Goal: Information Seeking & Learning: Learn about a topic

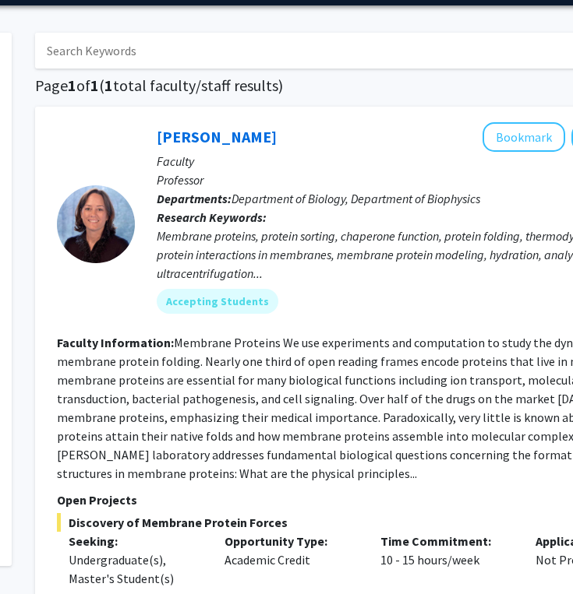
scroll to position [354, 210]
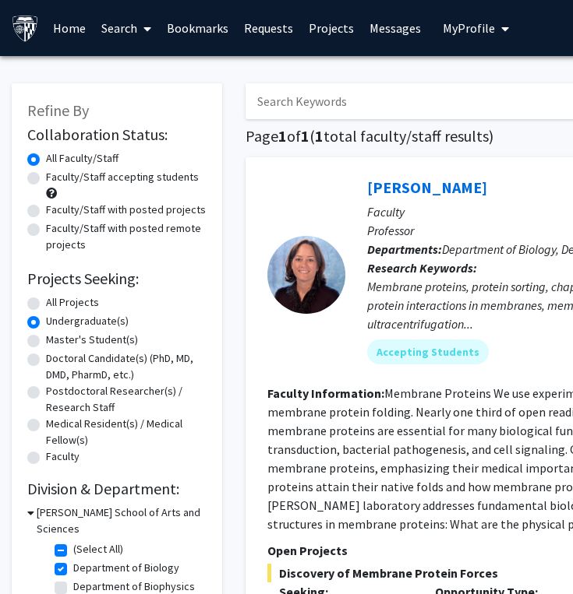
click at [293, 108] on input "Search Keywords" at bounding box center [551, 101] width 612 height 36
click at [206, 249] on label "Faculty/Staff with posted remote projects" at bounding box center [126, 236] width 160 height 33
click at [56, 231] on input "Faculty/Staff with posted remote projects" at bounding box center [51, 225] width 10 height 10
radio input "true"
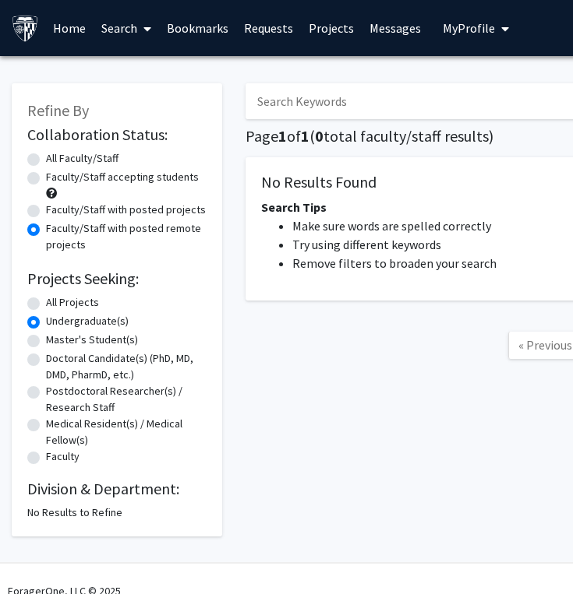
click at [30, 169] on div "Faculty/Staff accepting students" at bounding box center [116, 185] width 179 height 33
click at [46, 161] on label "All Faculty/Staff" at bounding box center [82, 158] width 72 height 16
click at [46, 160] on input "All Faculty/Staff" at bounding box center [51, 155] width 10 height 10
radio input "true"
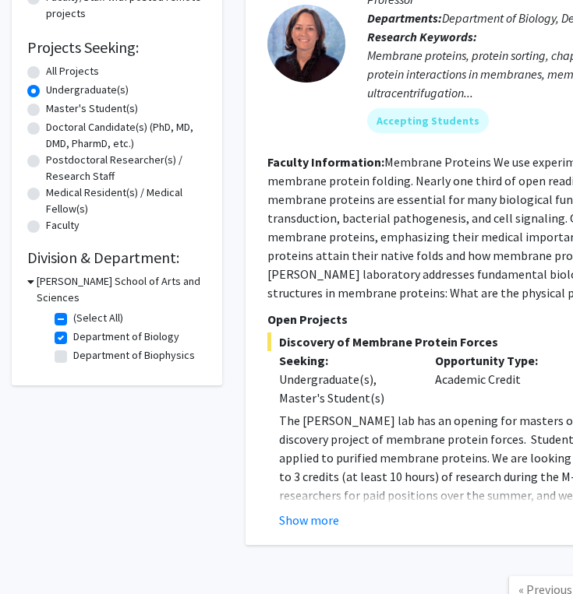
scroll to position [258, 0]
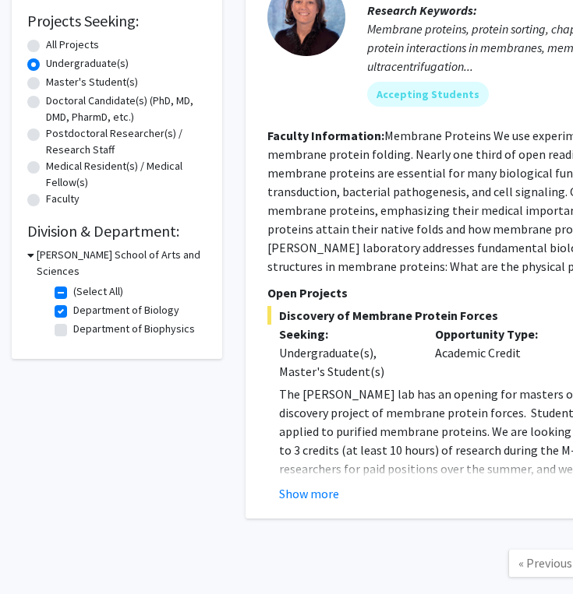
click at [73, 302] on label "Department of Biology" at bounding box center [126, 310] width 106 height 16
click at [73, 302] on input "Department of Biology" at bounding box center [78, 307] width 10 height 10
checkbox input "false"
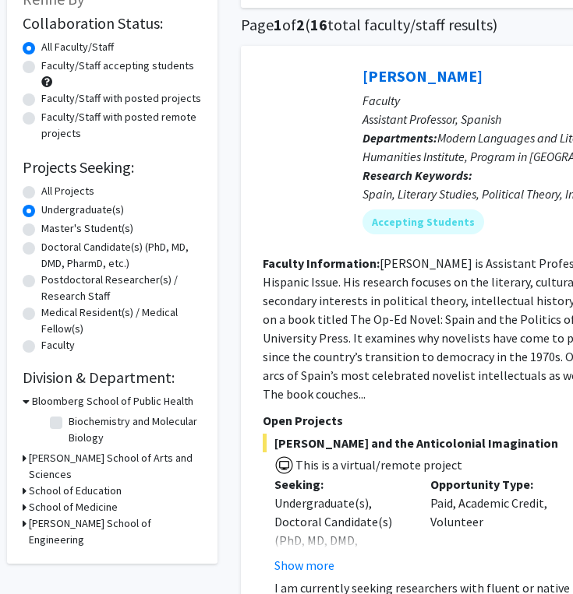
scroll to position [115, 5]
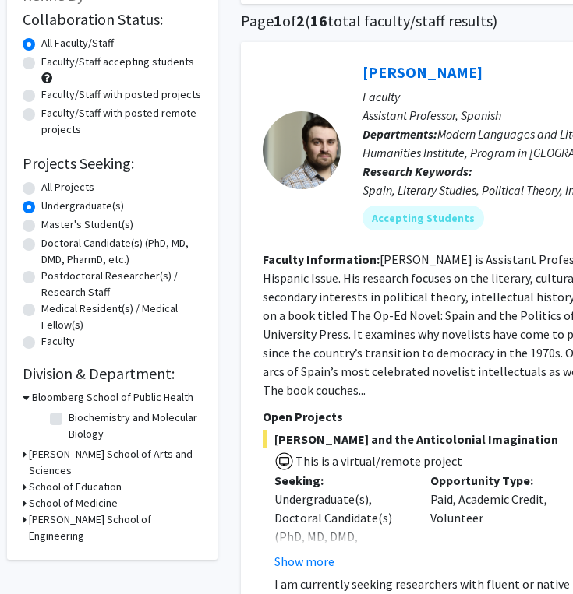
click at [41, 194] on label "All Projects" at bounding box center [67, 187] width 53 height 16
click at [41, 189] on input "All Projects" at bounding box center [46, 184] width 10 height 10
radio input "true"
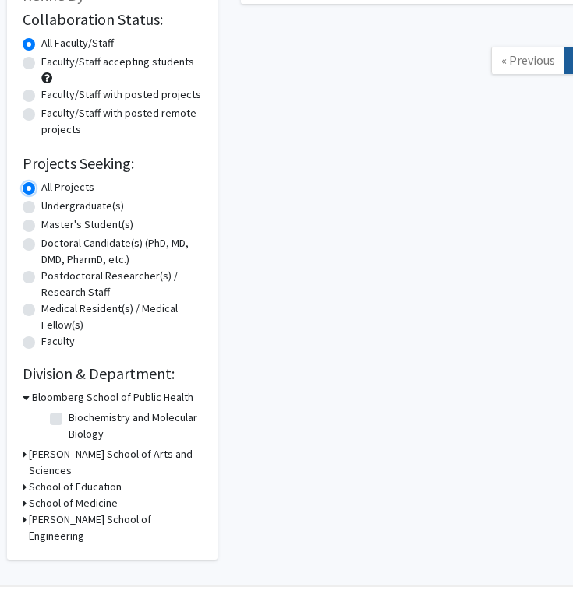
scroll to position [0, 5]
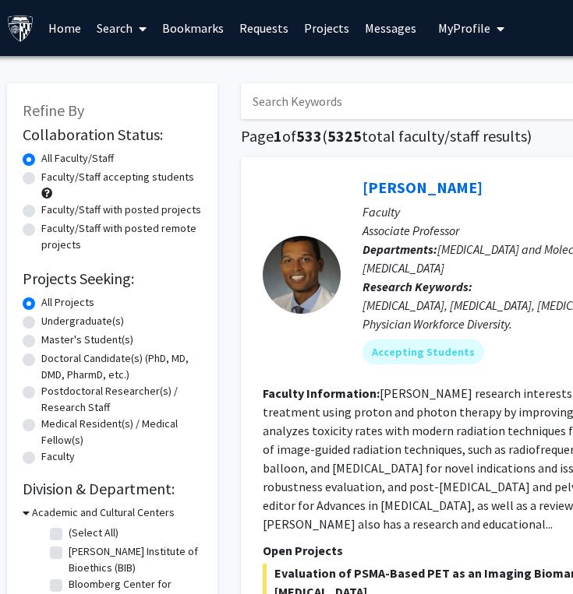
click at [41, 322] on label "Undergraduate(s)" at bounding box center [82, 321] width 83 height 16
click at [41, 322] on input "Undergraduate(s)" at bounding box center [46, 318] width 10 height 10
radio input "true"
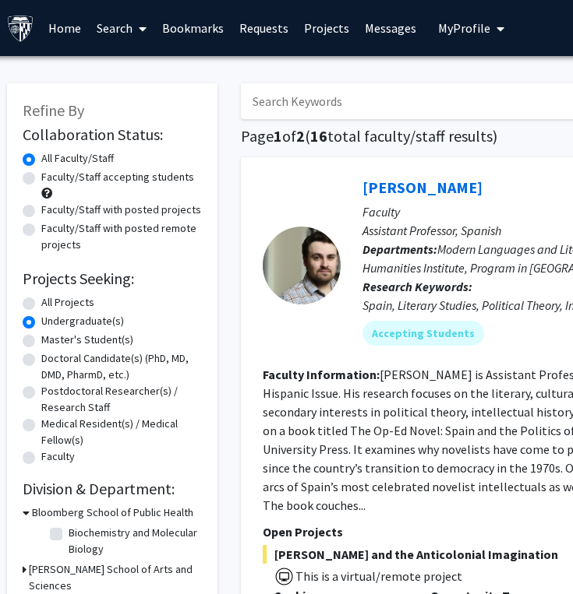
click at [41, 306] on label "All Projects" at bounding box center [67, 302] width 53 height 16
click at [41, 305] on input "All Projects" at bounding box center [46, 299] width 10 height 10
radio input "true"
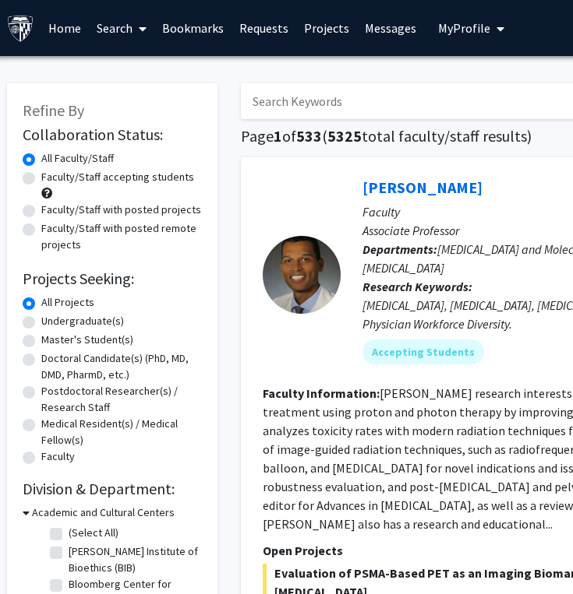
click at [281, 101] on input "Search Keywords" at bounding box center [547, 101] width 612 height 36
type input "l"
type input "allergy"
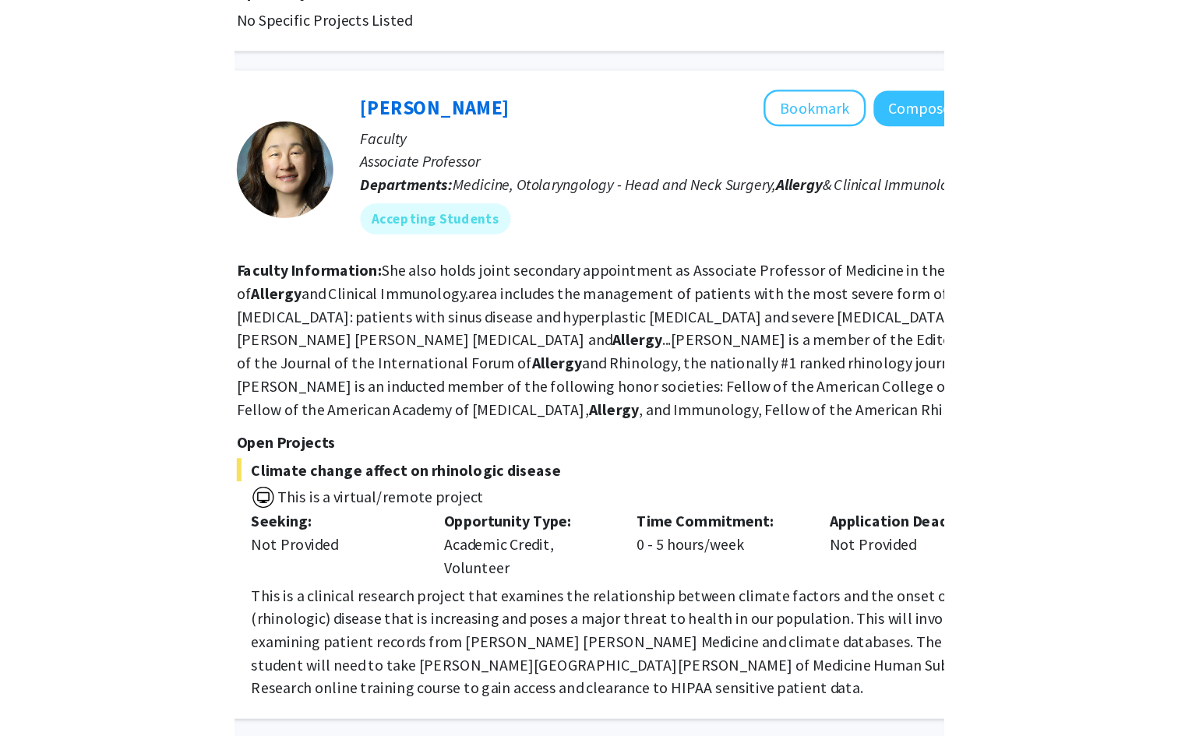
scroll to position [2811, 0]
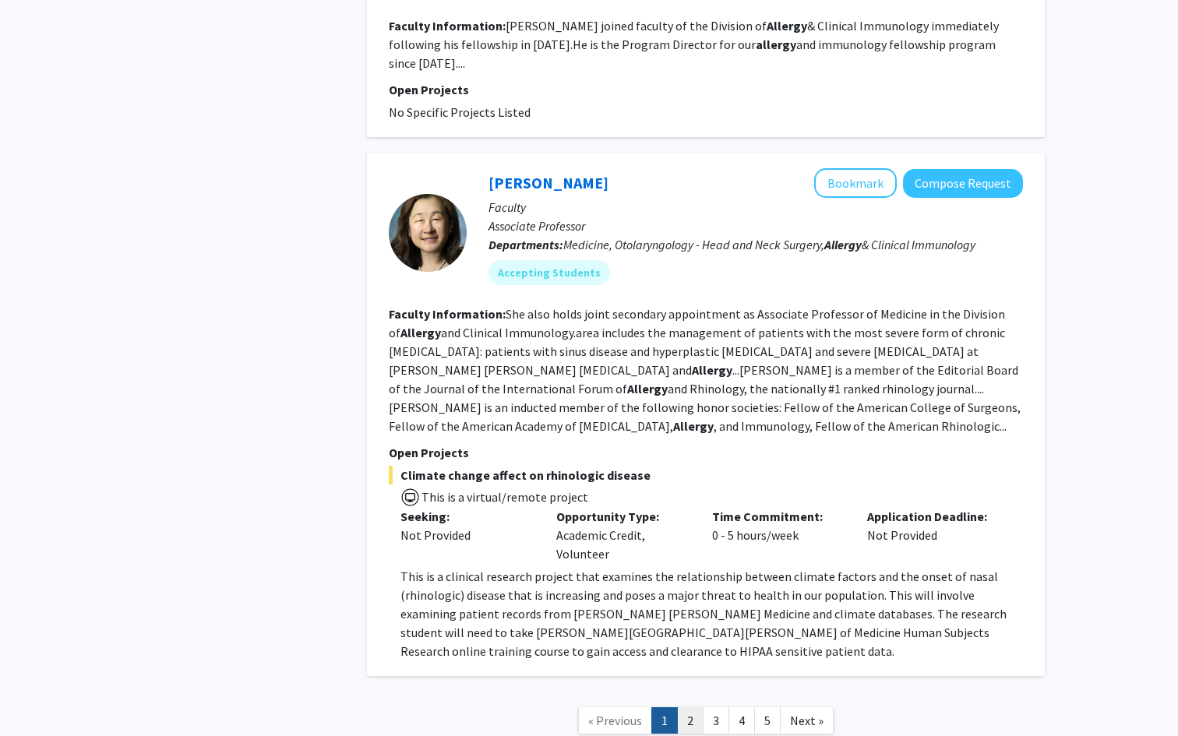
click at [572, 594] on link "2" at bounding box center [690, 720] width 26 height 27
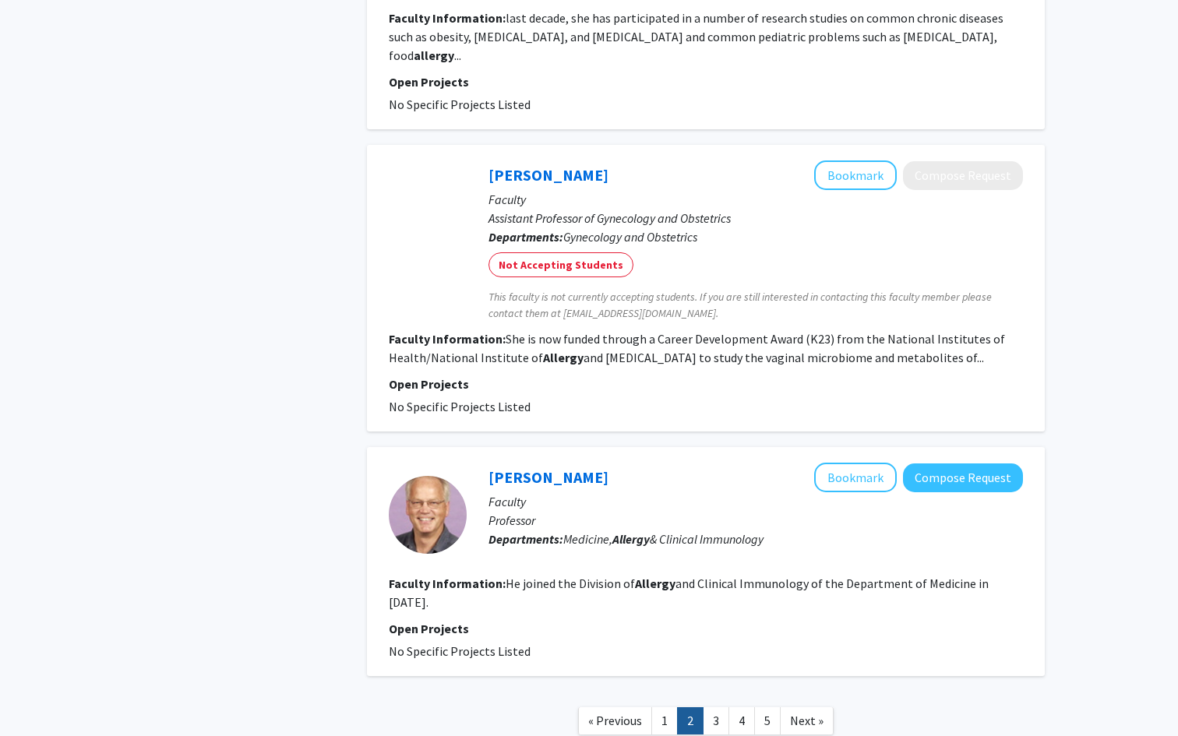
scroll to position [2459, 0]
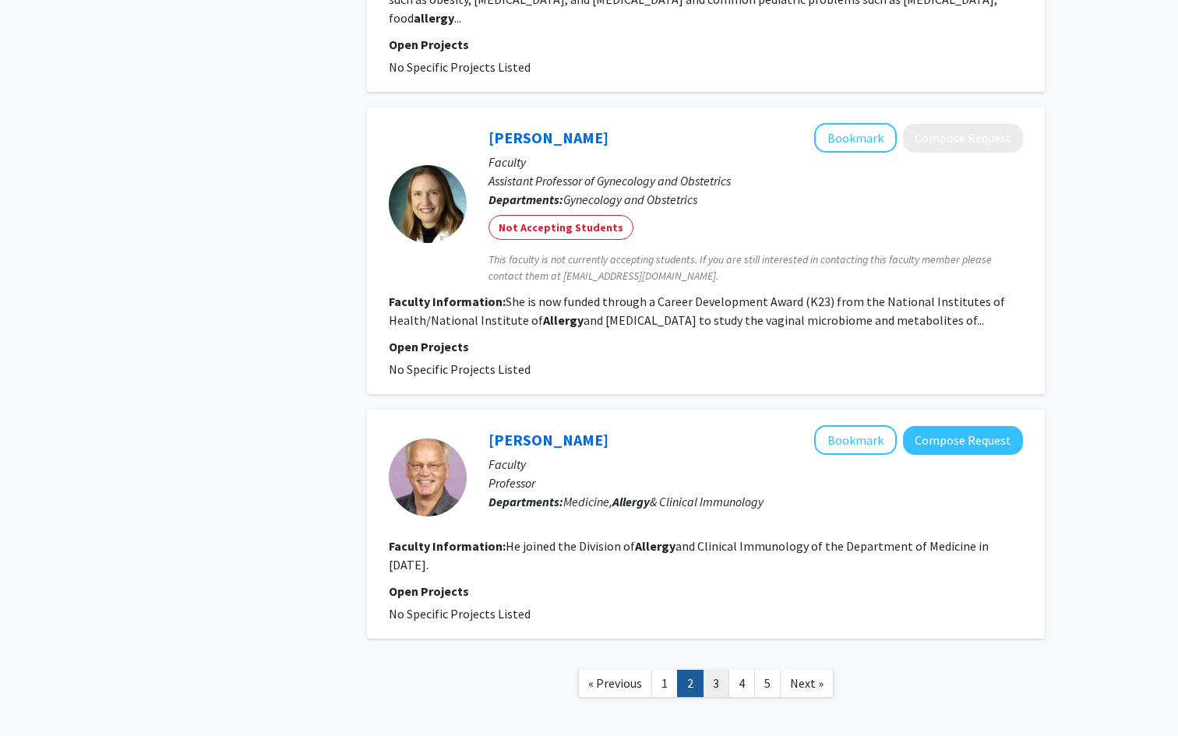
click at [572, 594] on link "3" at bounding box center [716, 683] width 26 height 27
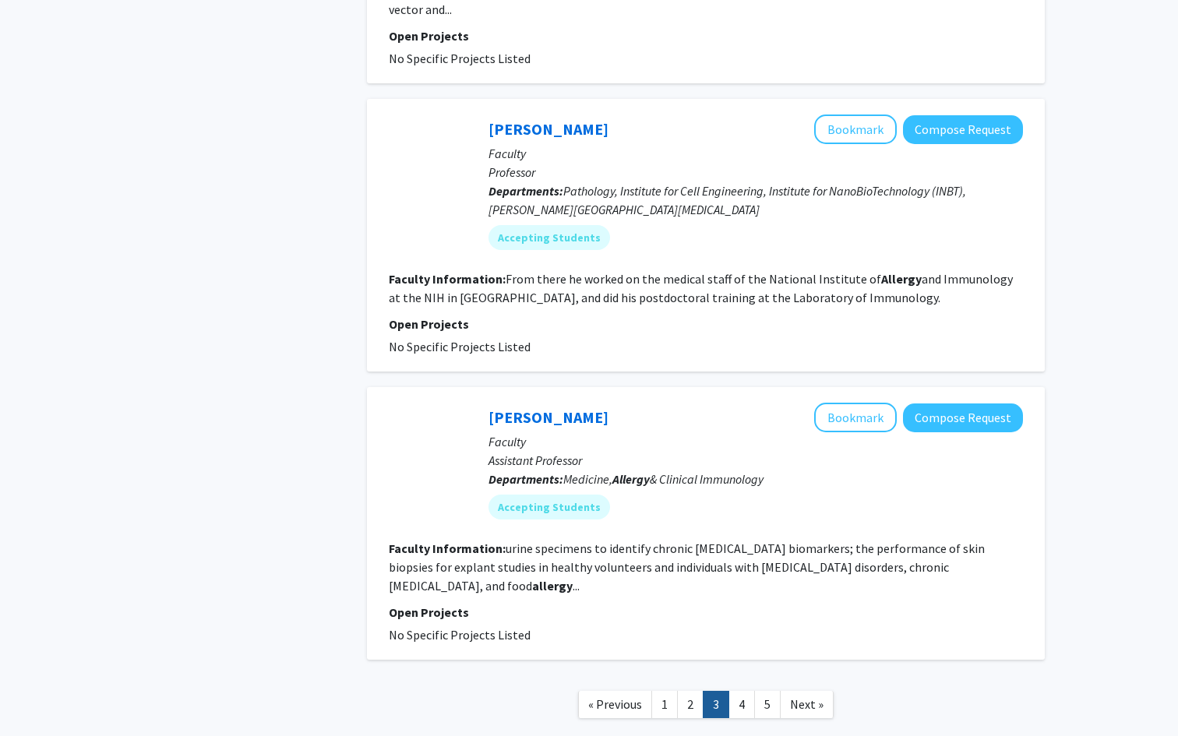
scroll to position [2186, 0]
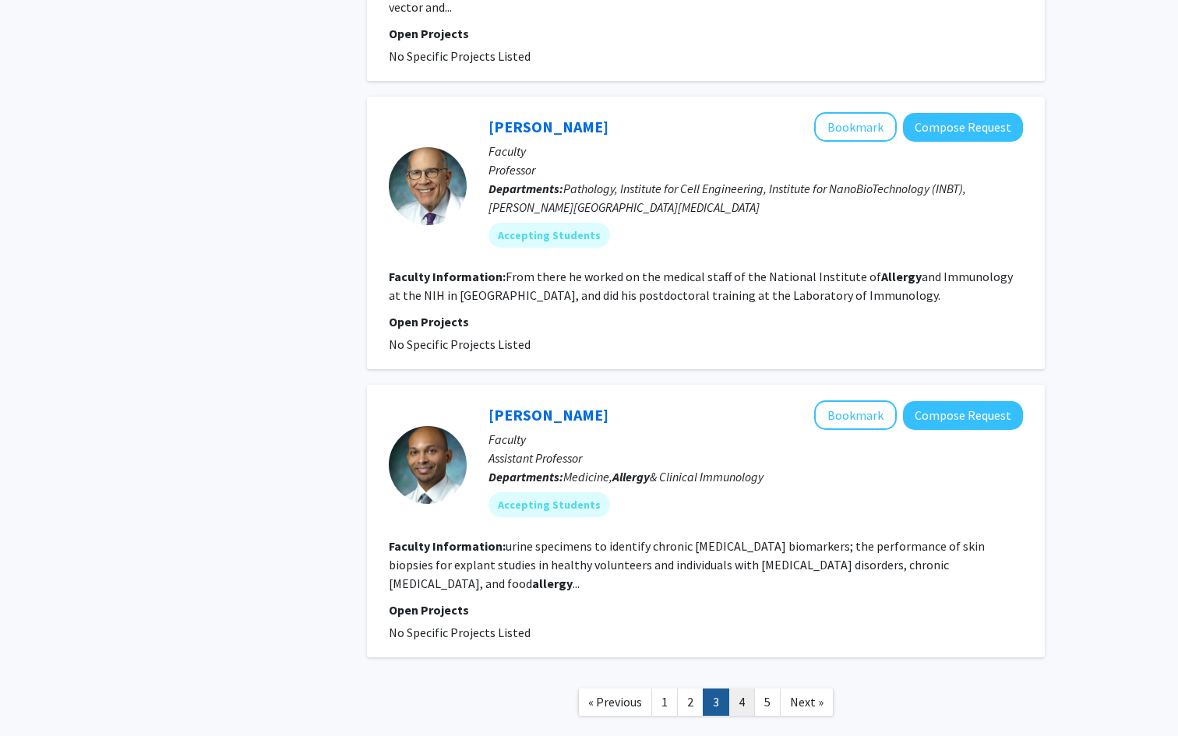
click at [572, 594] on link "4" at bounding box center [741, 702] width 26 height 27
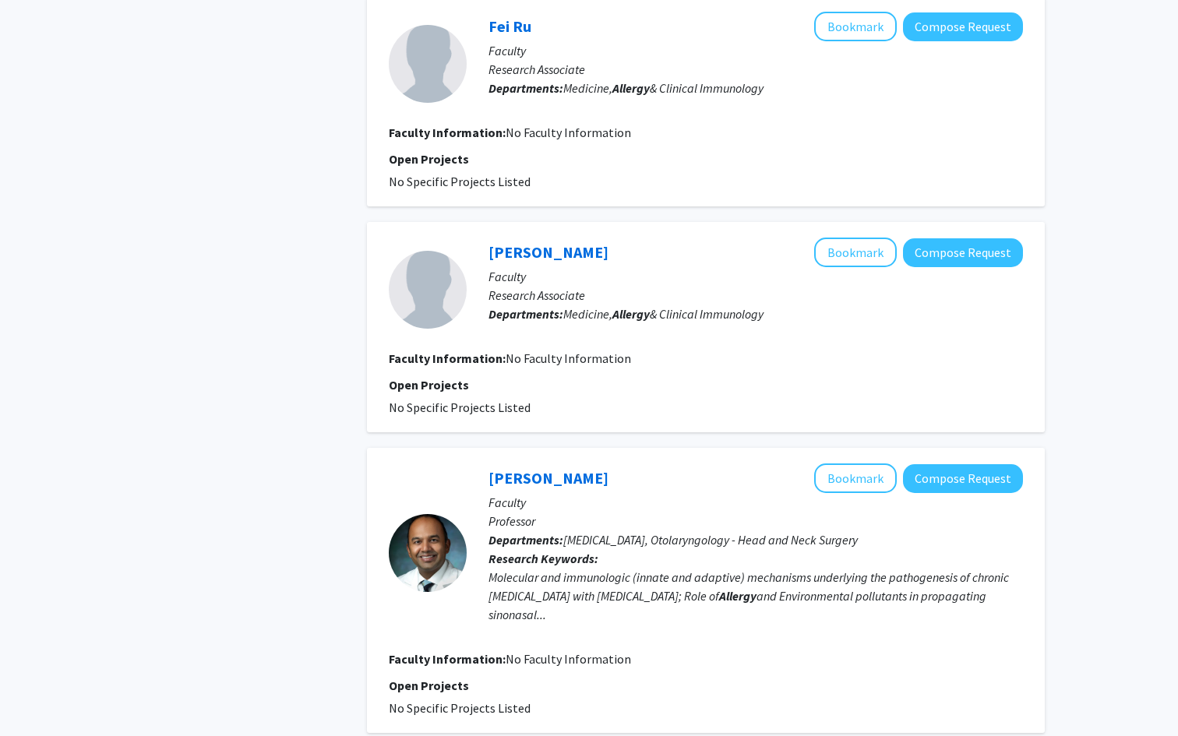
scroll to position [2205, 0]
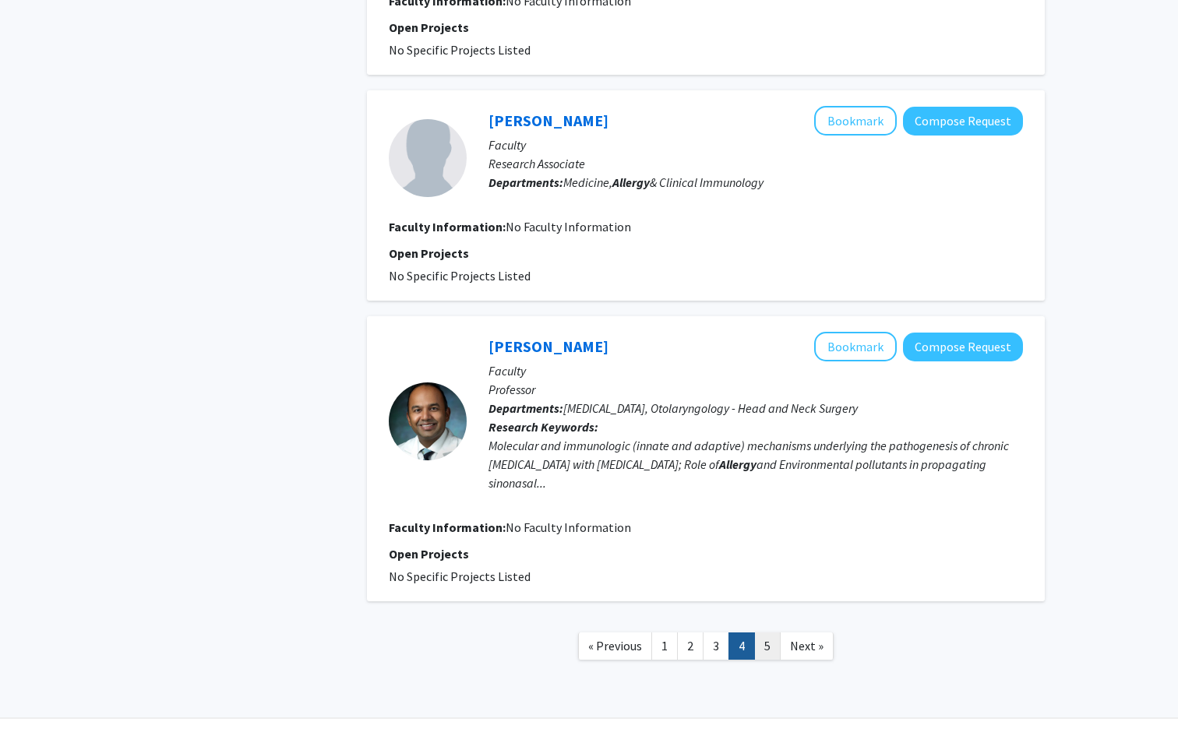
click at [572, 594] on link "5" at bounding box center [767, 646] width 26 height 27
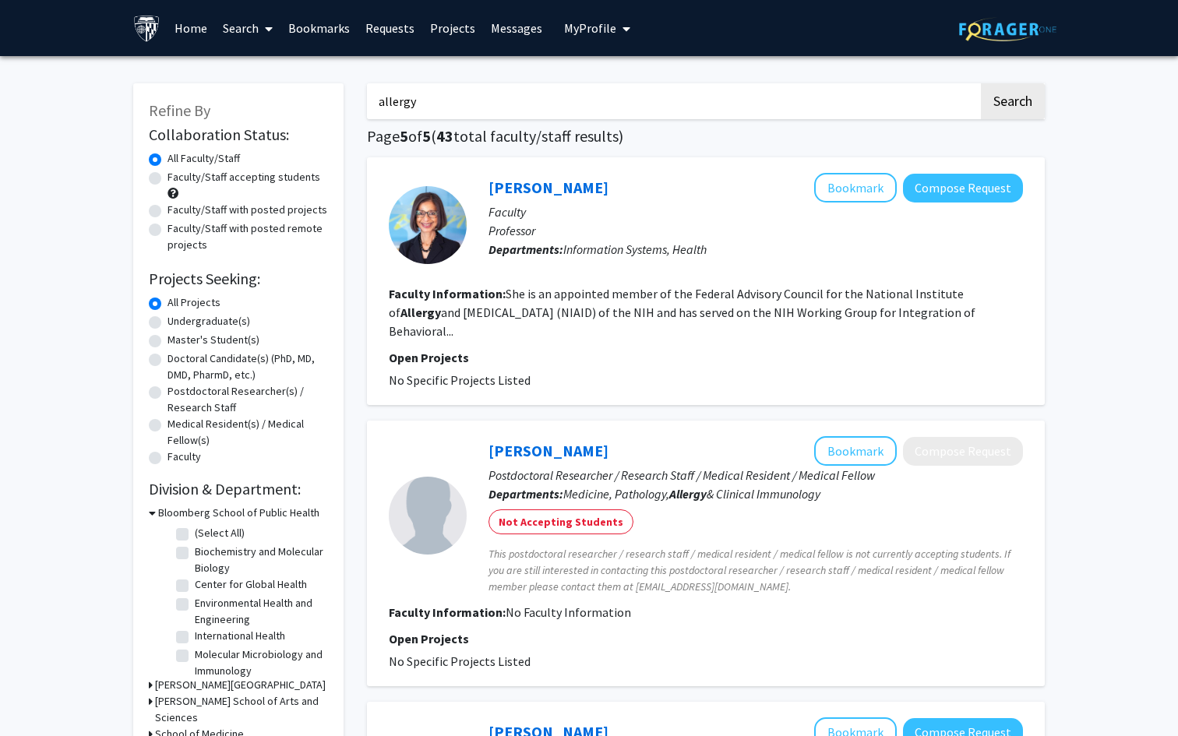
click at [500, 88] on input "allergy" at bounding box center [673, 101] width 612 height 36
click at [572, 106] on button "Search" at bounding box center [1013, 101] width 64 height 36
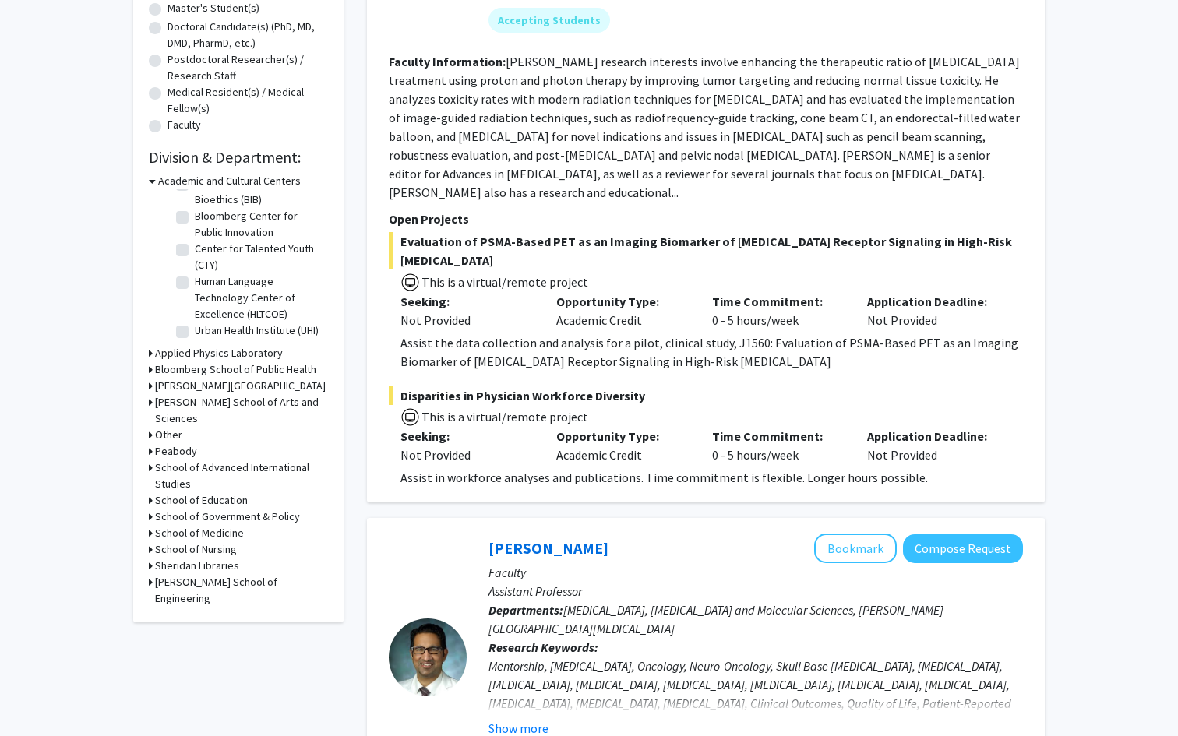
scroll to position [337, 0]
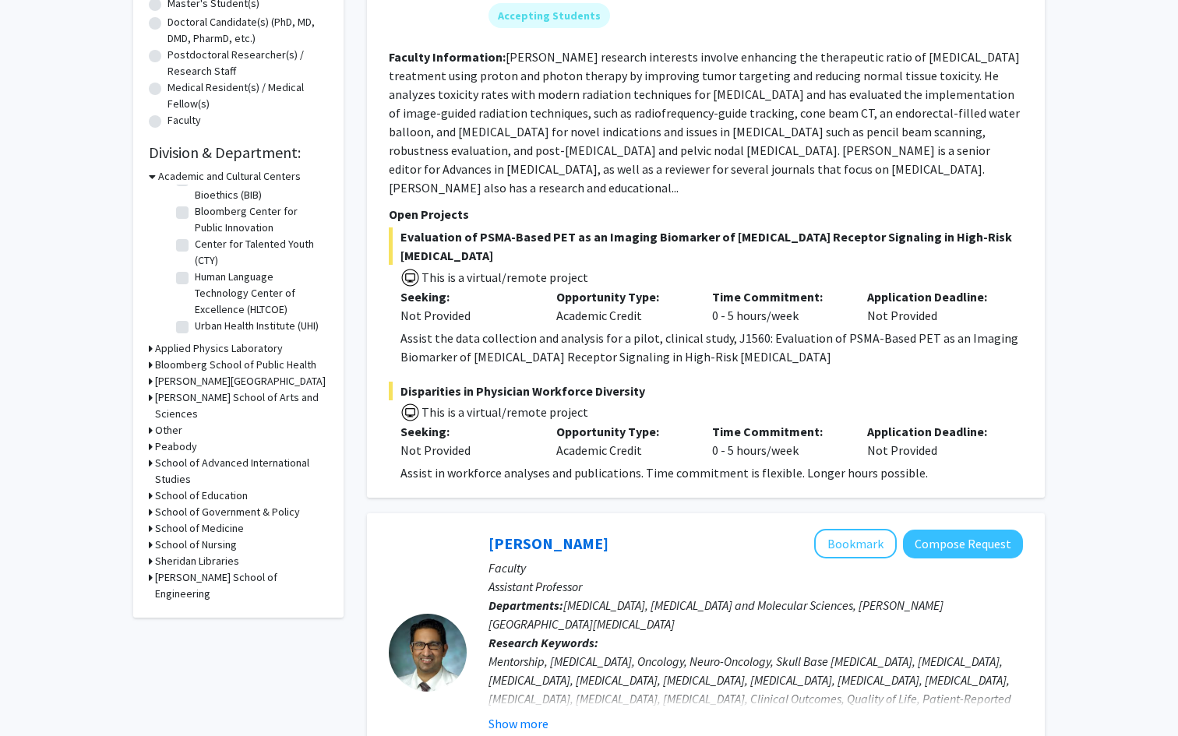
click at [168, 396] on h3 "[PERSON_NAME] School of Arts and Sciences" at bounding box center [241, 406] width 173 height 33
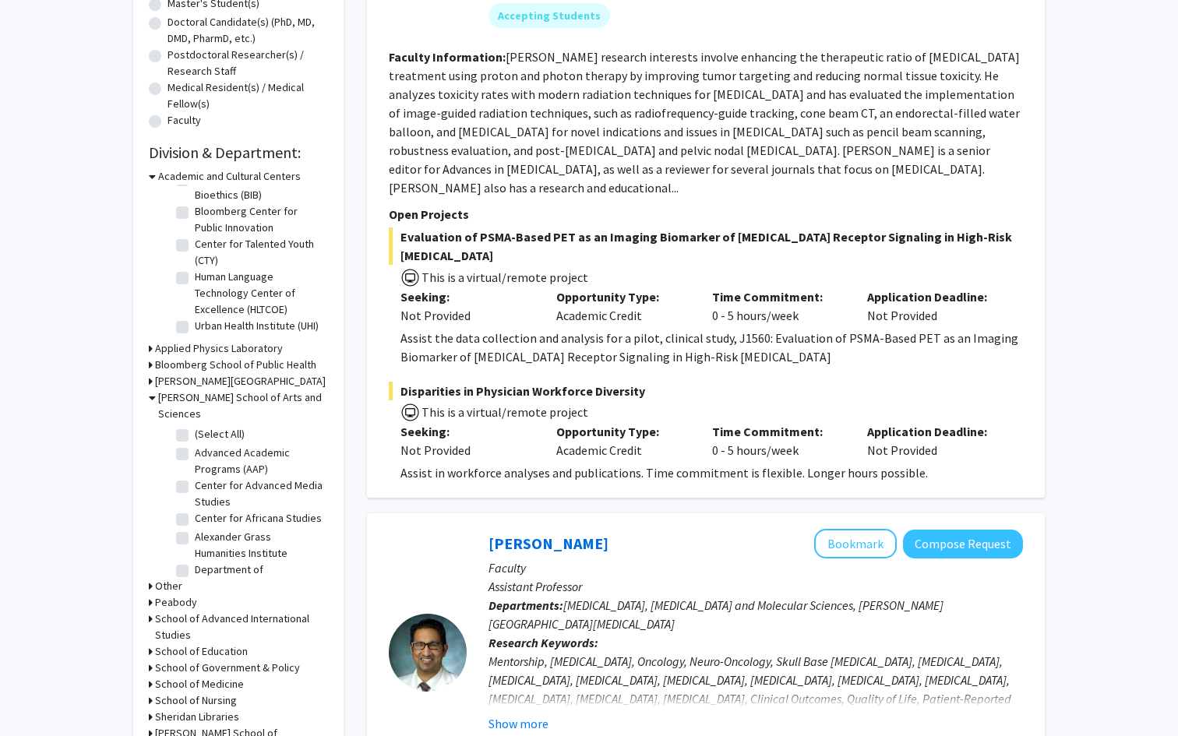
click at [195, 426] on label "(Select All)" at bounding box center [220, 434] width 50 height 16
click at [195, 426] on input "(Select All)" at bounding box center [200, 431] width 10 height 10
checkbox input "true"
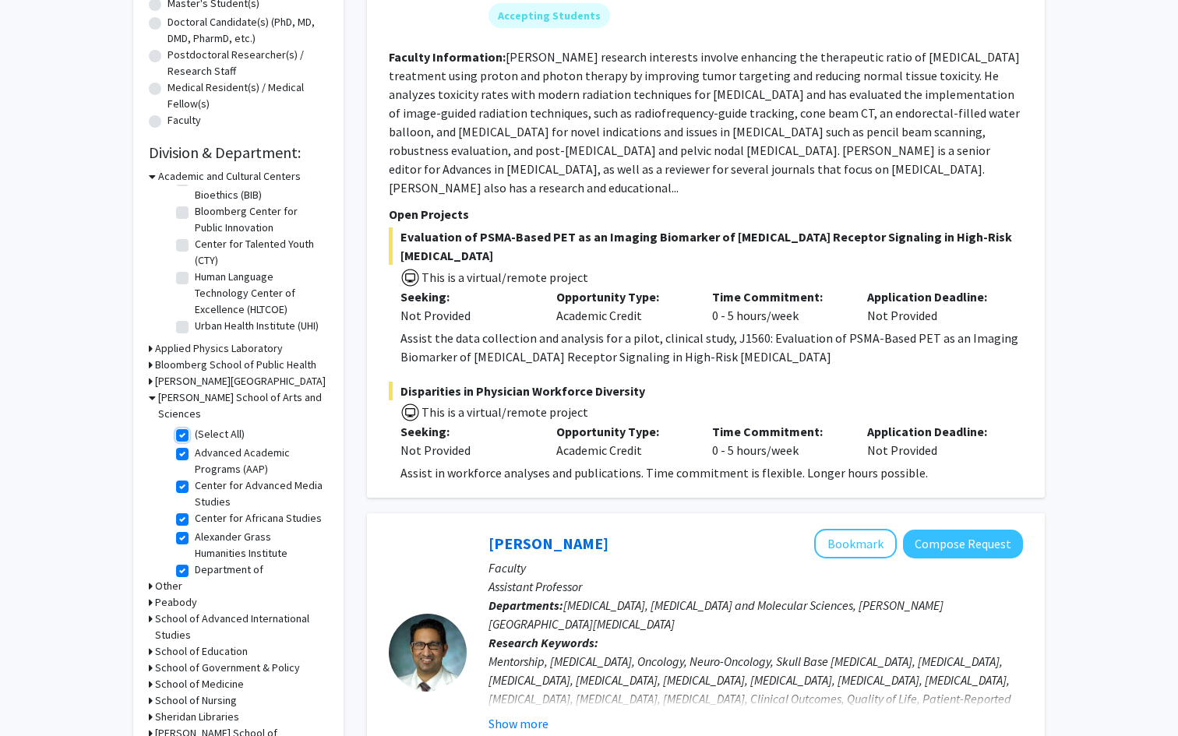
checkbox input "true"
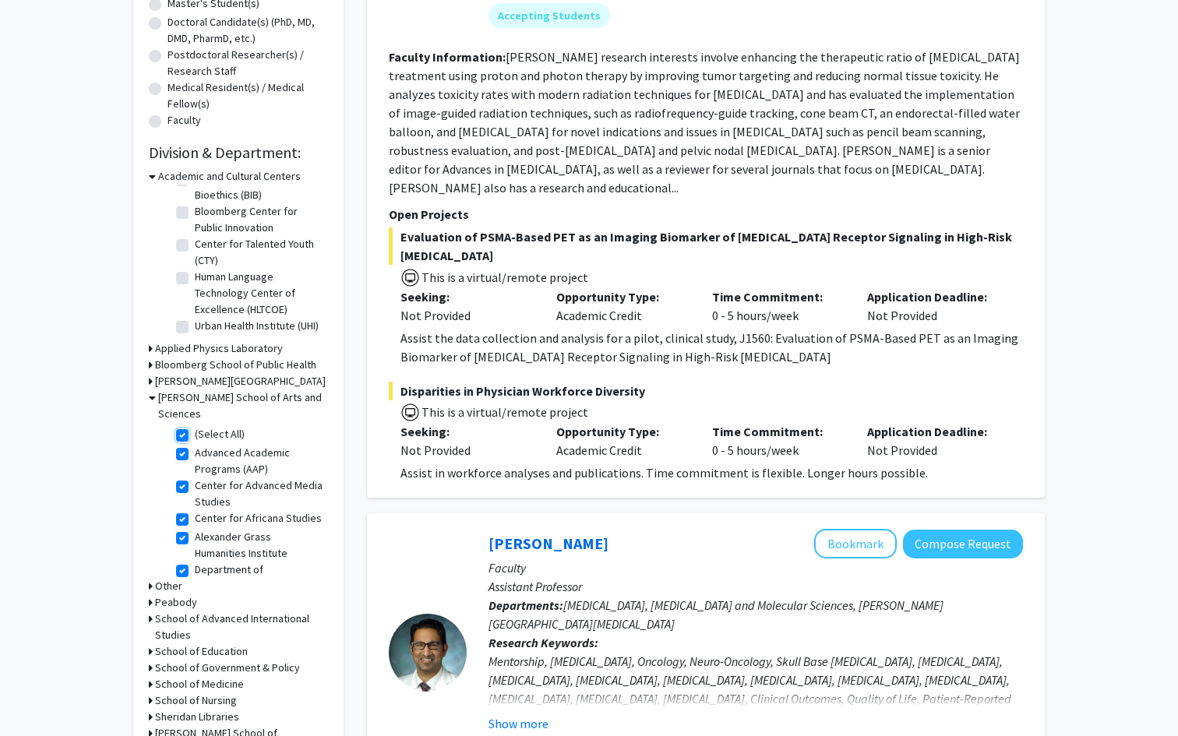
checkbox input "true"
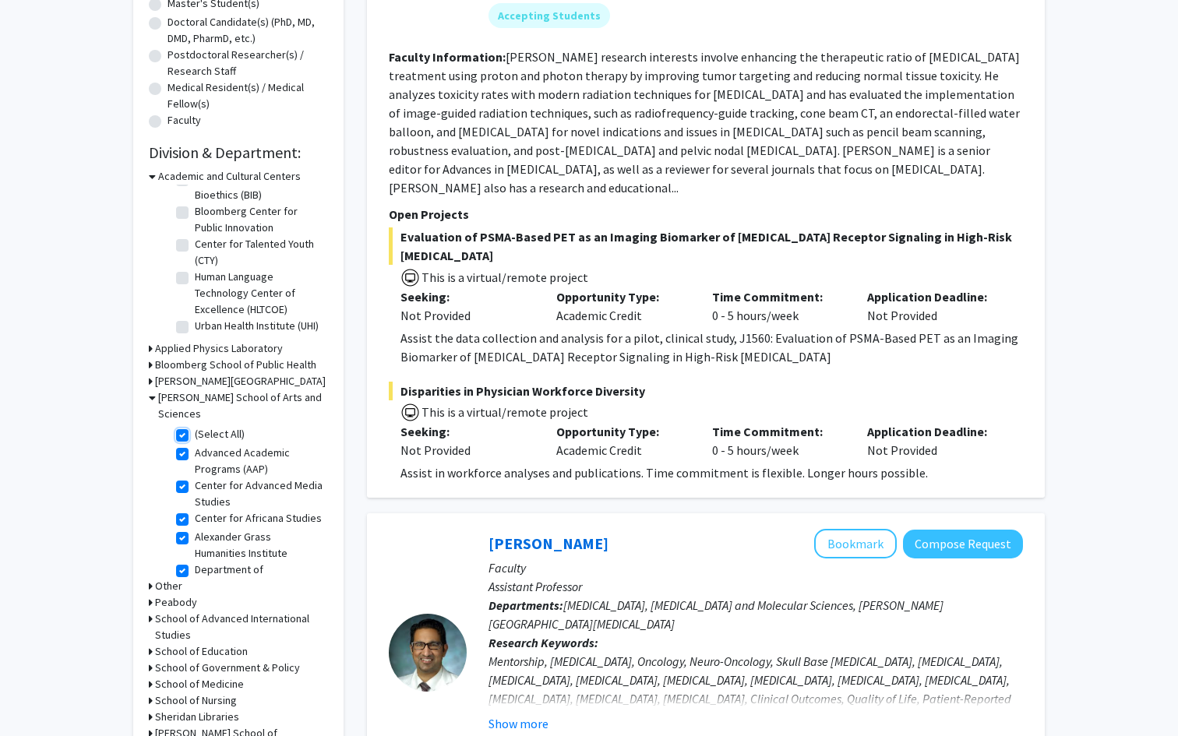
checkbox input "true"
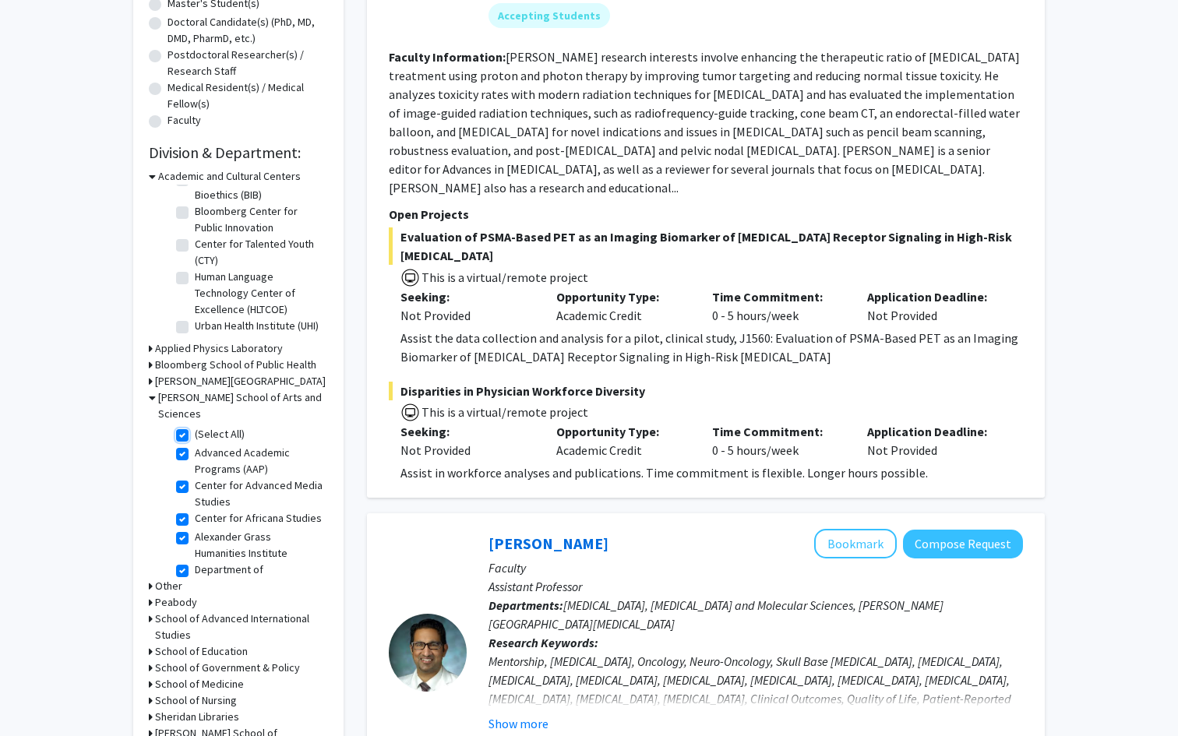
checkbox input "true"
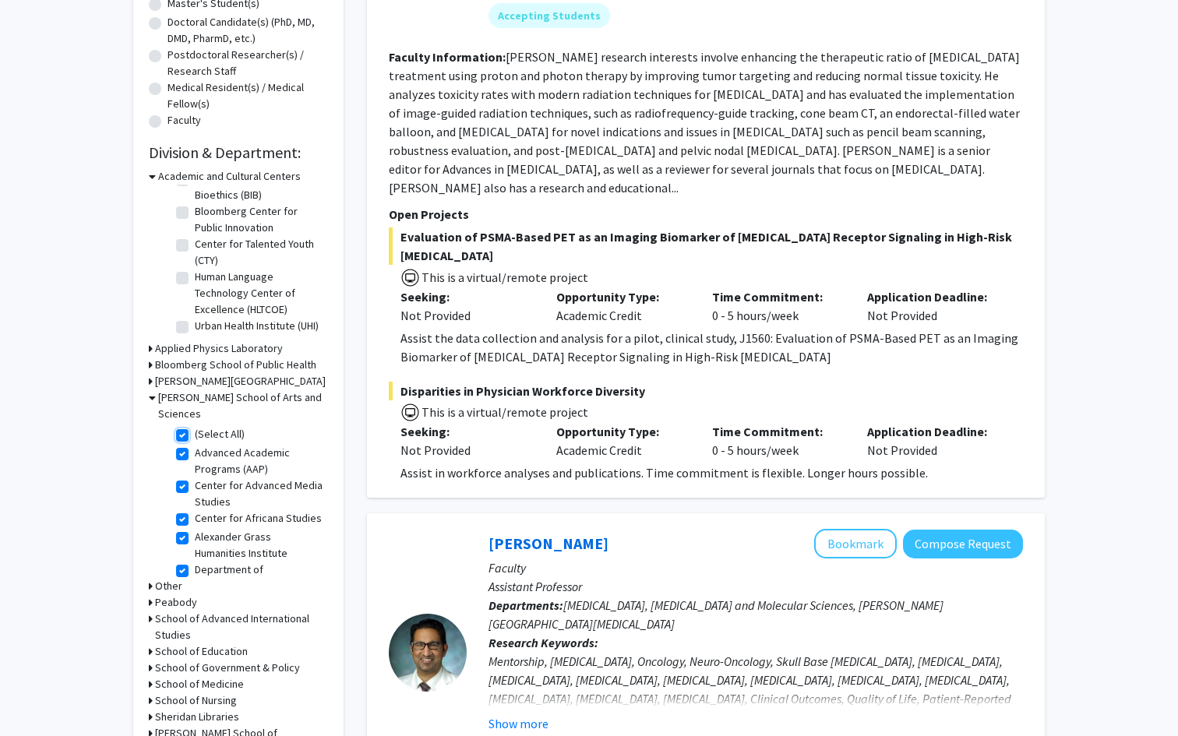
checkbox input "true"
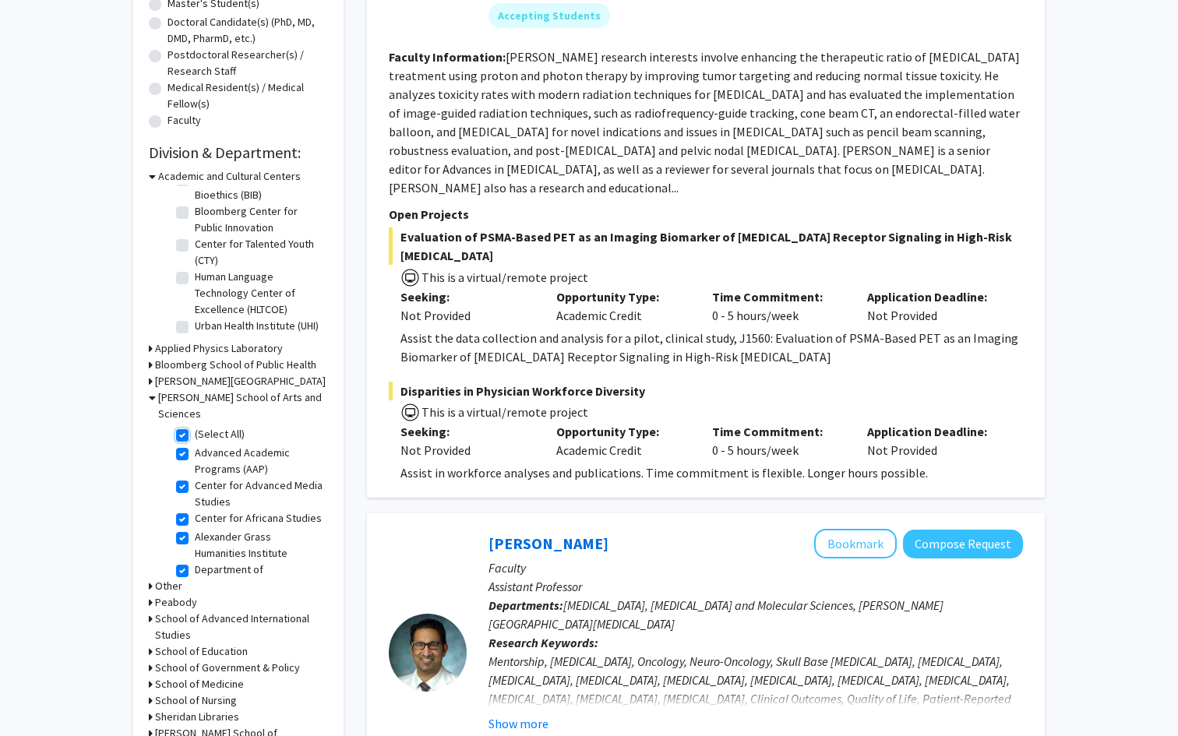
checkbox input "true"
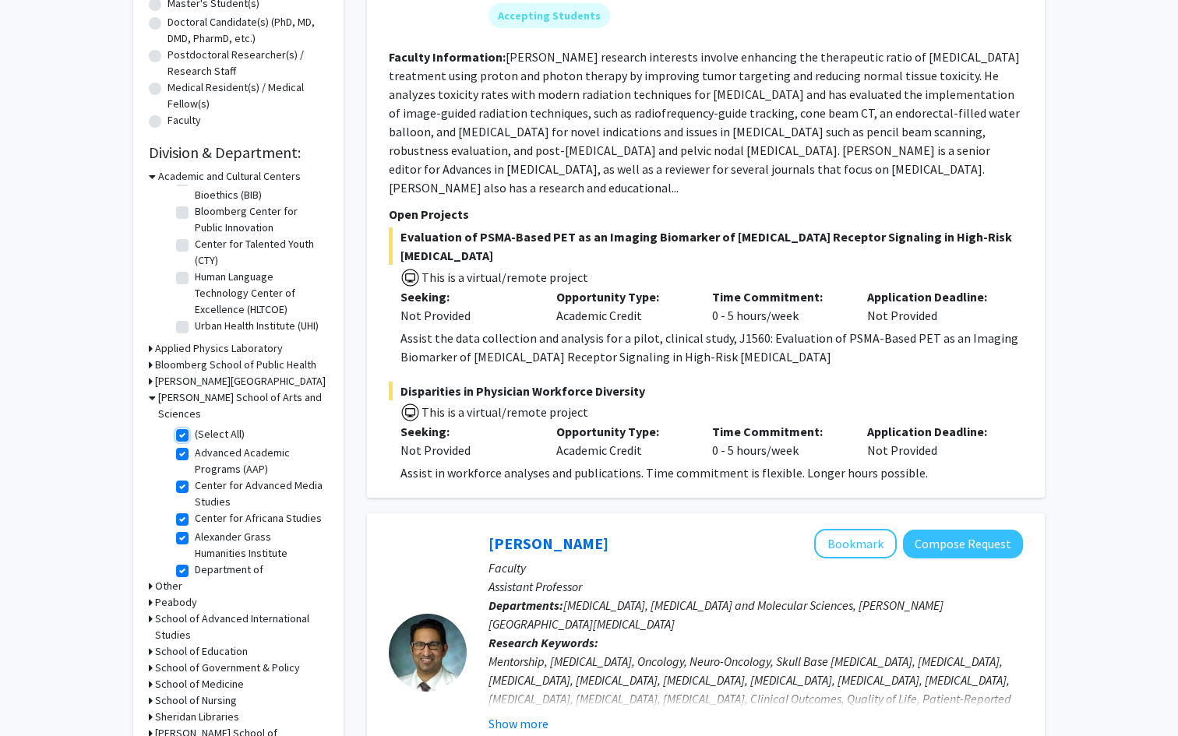
checkbox input "true"
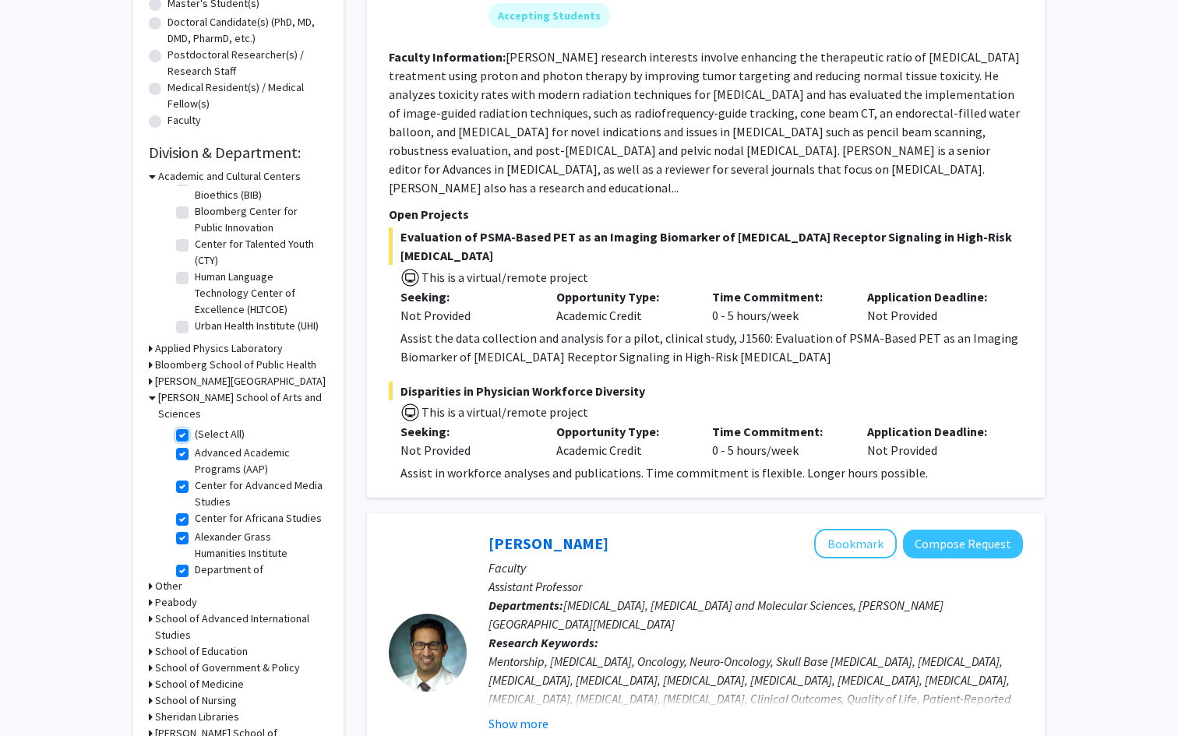
checkbox input "true"
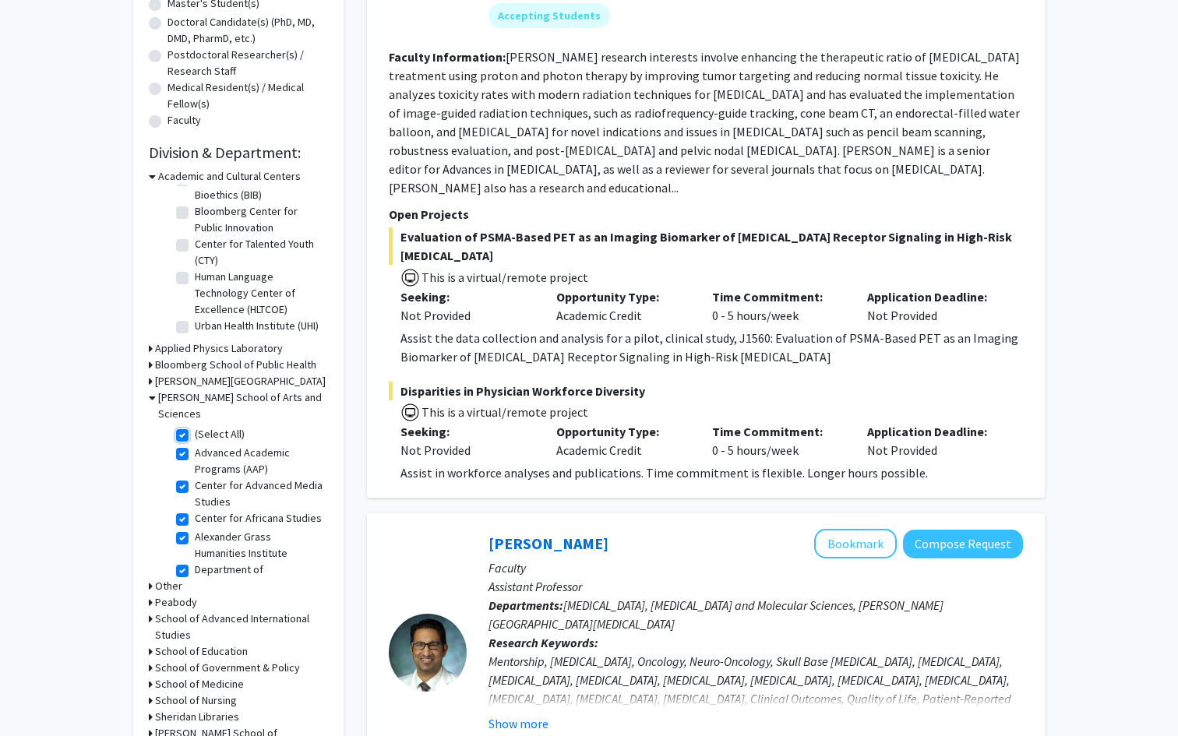
checkbox input "true"
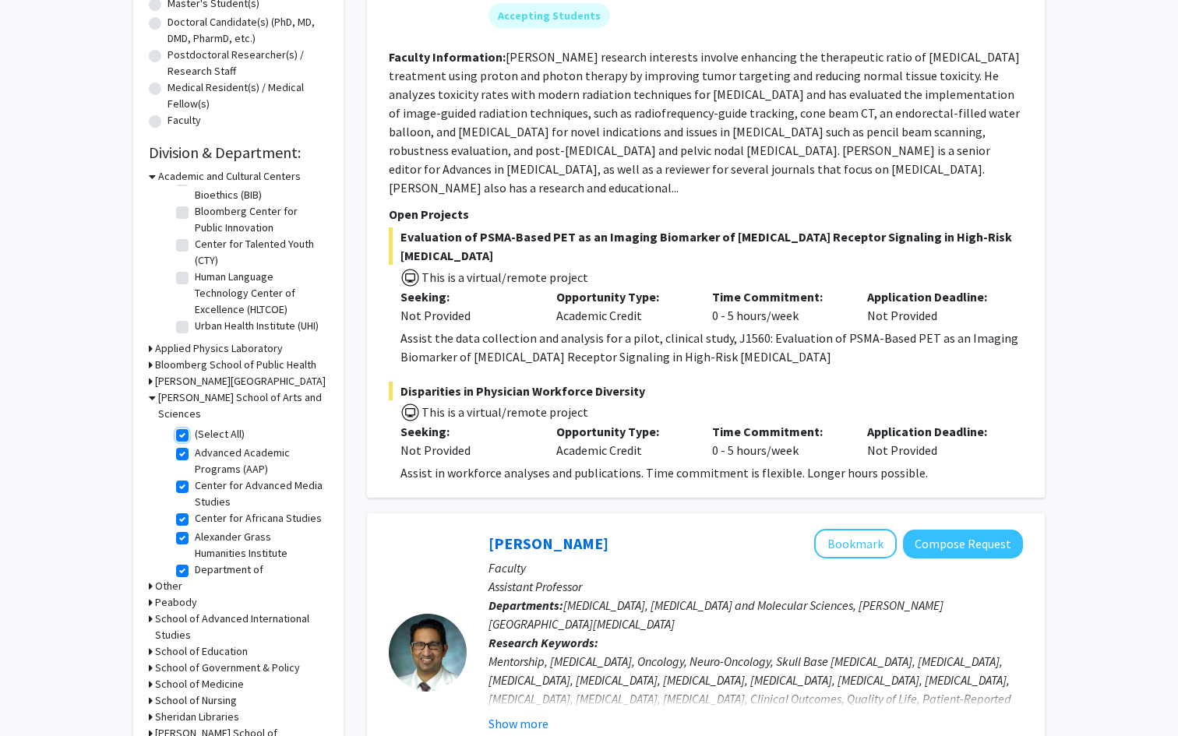
checkbox input "true"
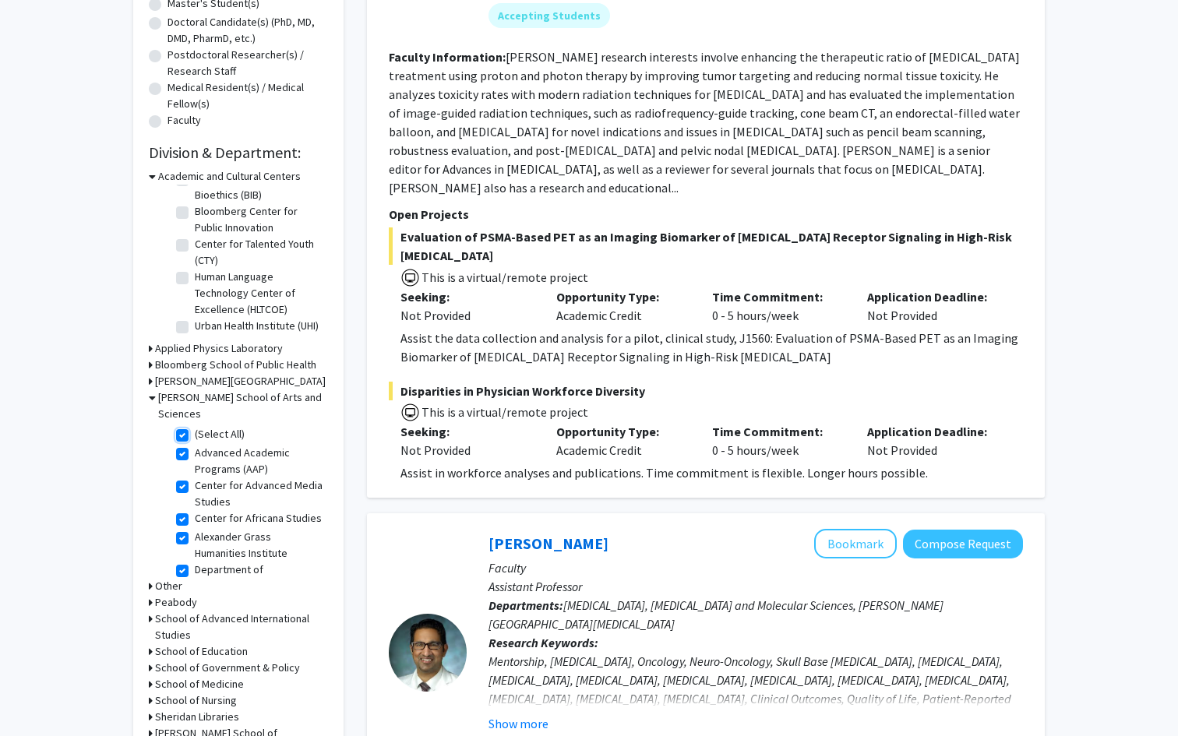
checkbox input "true"
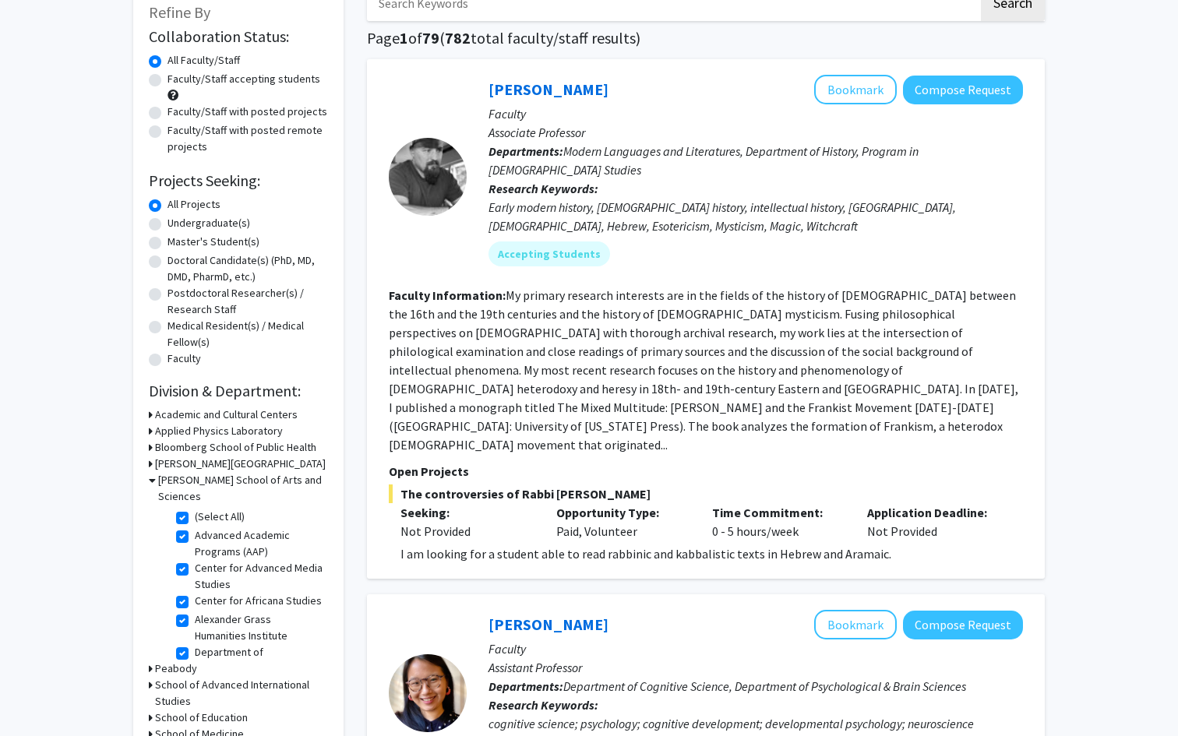
scroll to position [97, 0]
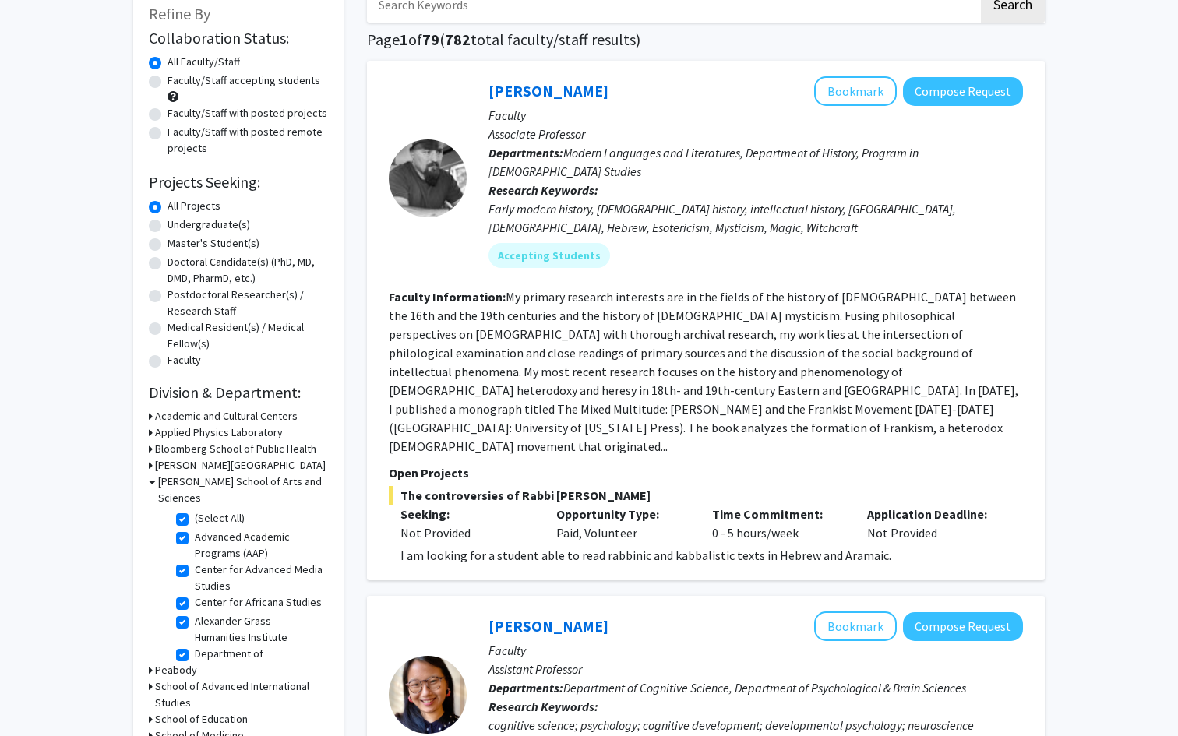
click at [168, 296] on label "Postdoctoral Researcher(s) / Research Staff" at bounding box center [248, 303] width 160 height 33
click at [168, 296] on input "Postdoctoral Researcher(s) / Research Staff" at bounding box center [173, 292] width 10 height 10
radio input "true"
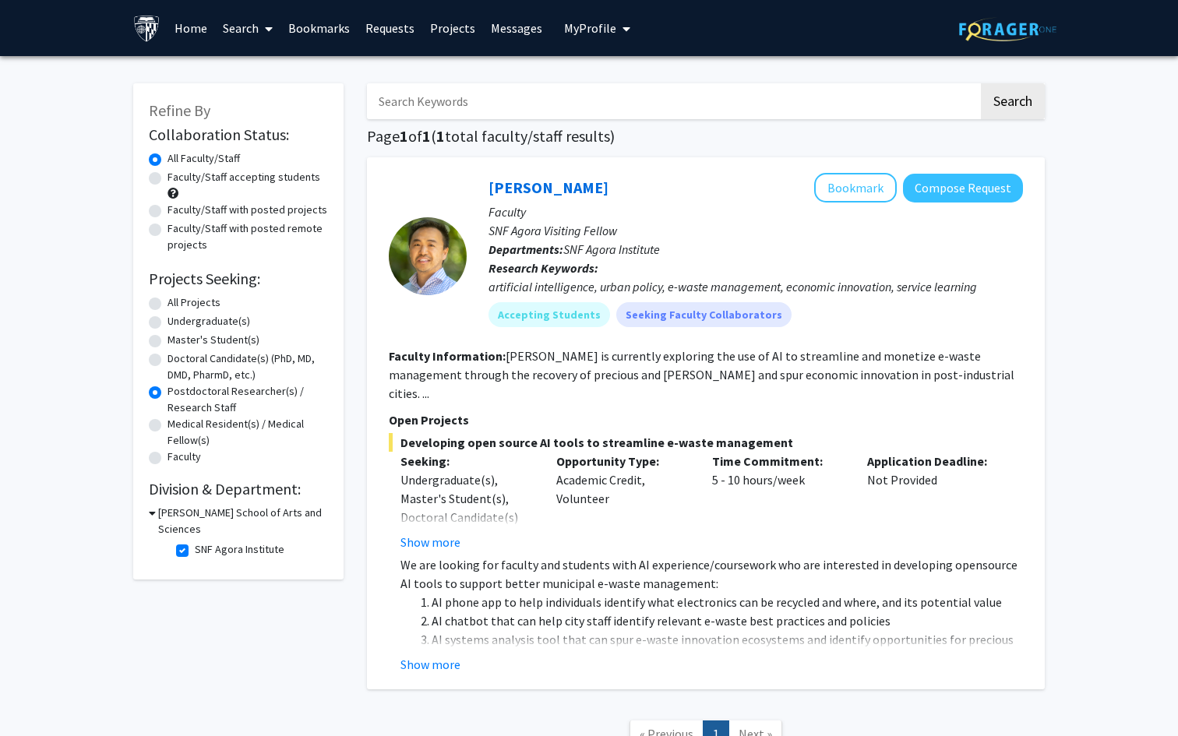
click at [168, 323] on label "Undergraduate(s)" at bounding box center [209, 321] width 83 height 16
click at [168, 323] on input "Undergraduate(s)" at bounding box center [173, 318] width 10 height 10
radio input "true"
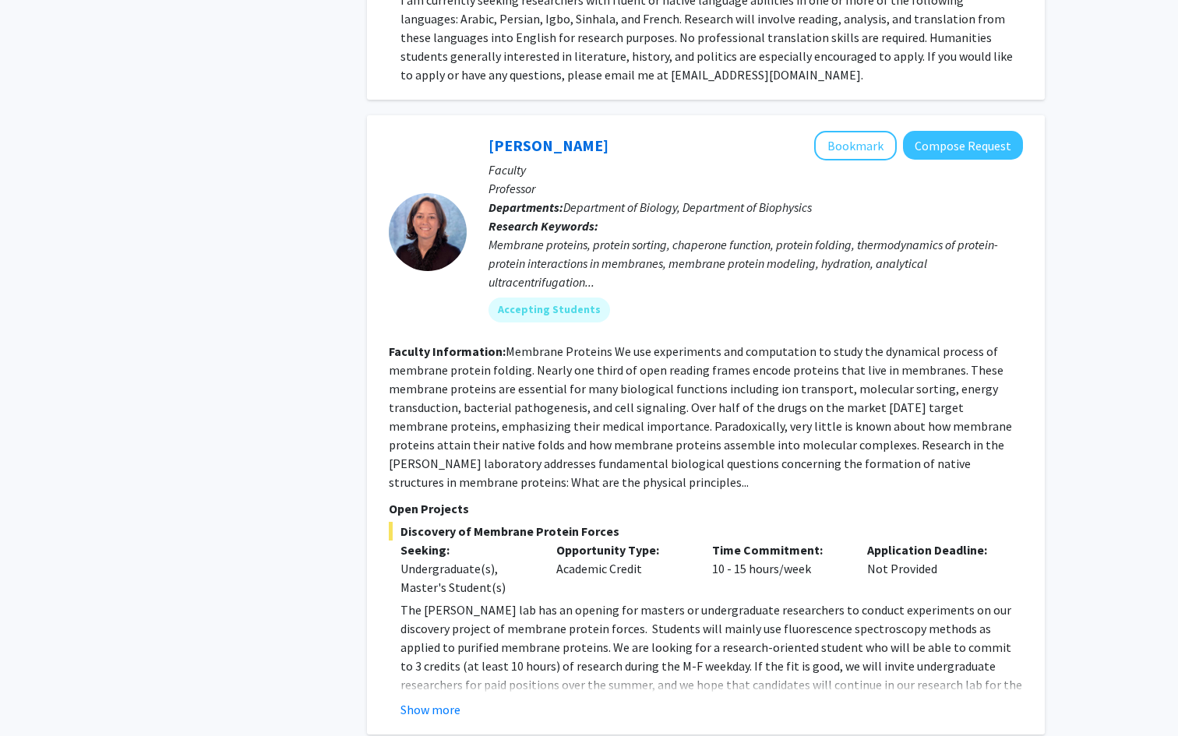
scroll to position [1190, 0]
